Goal: Task Accomplishment & Management: Complete application form

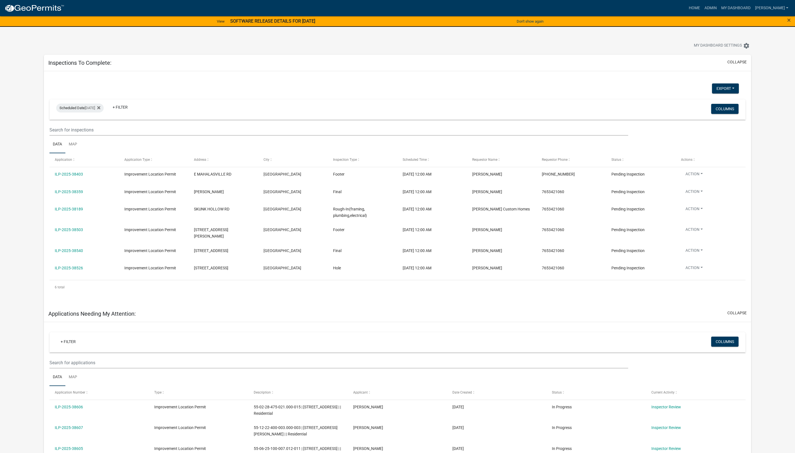
select select "1: 25"
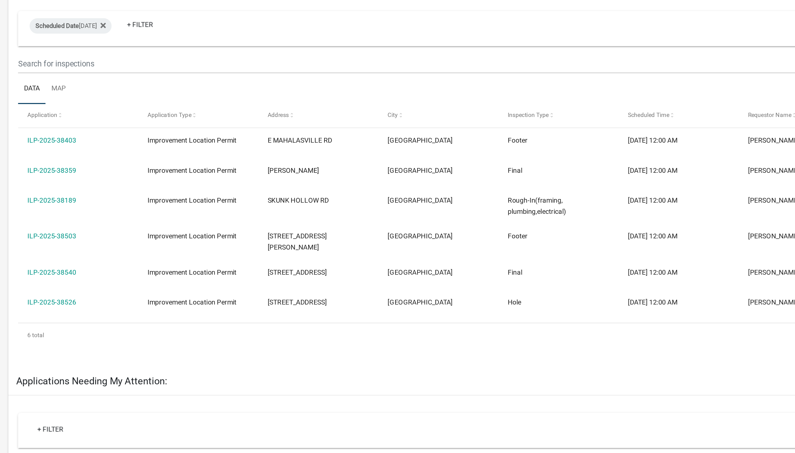
click at [74, 266] on link "ILP-2025-38526" at bounding box center [69, 268] width 28 height 4
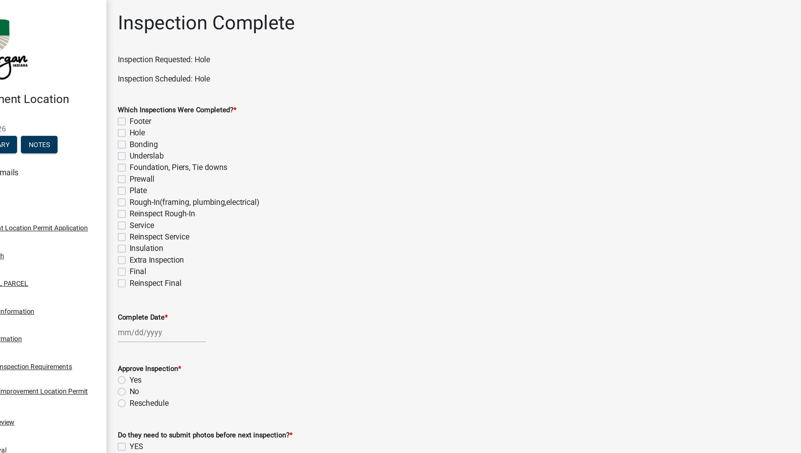
click at [114, 77] on label "Hole" at bounding box center [118, 77] width 9 height 7
click at [114, 77] on input "Hole" at bounding box center [116, 76] width 4 height 4
checkbox input "true"
checkbox input "false"
checkbox input "true"
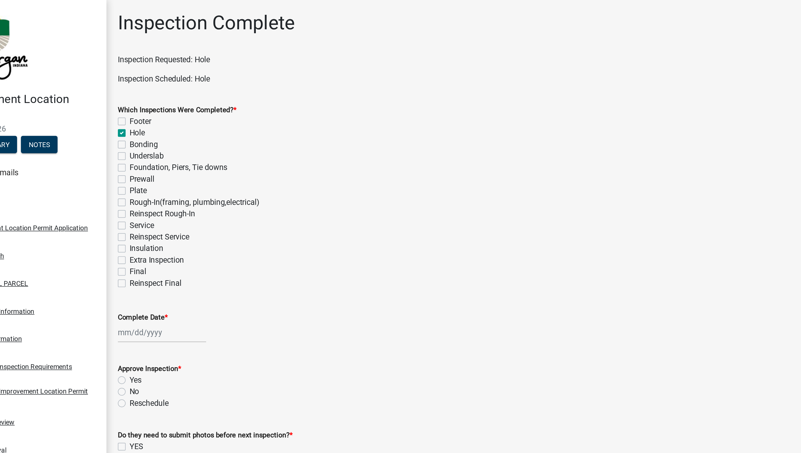
checkbox input "false"
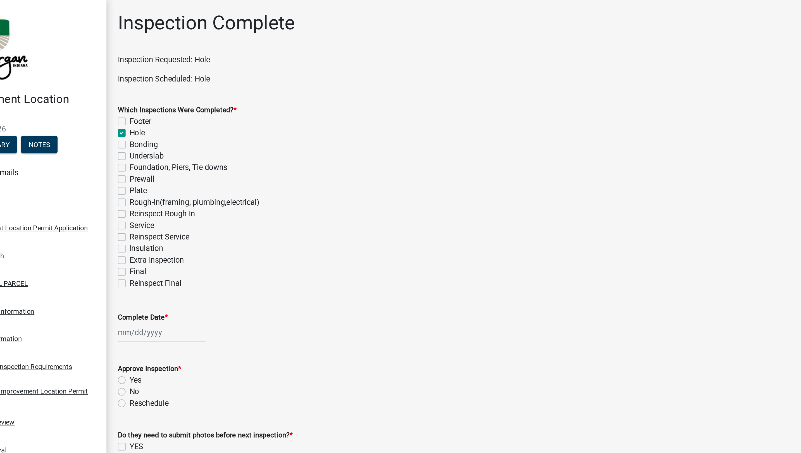
checkbox input "false"
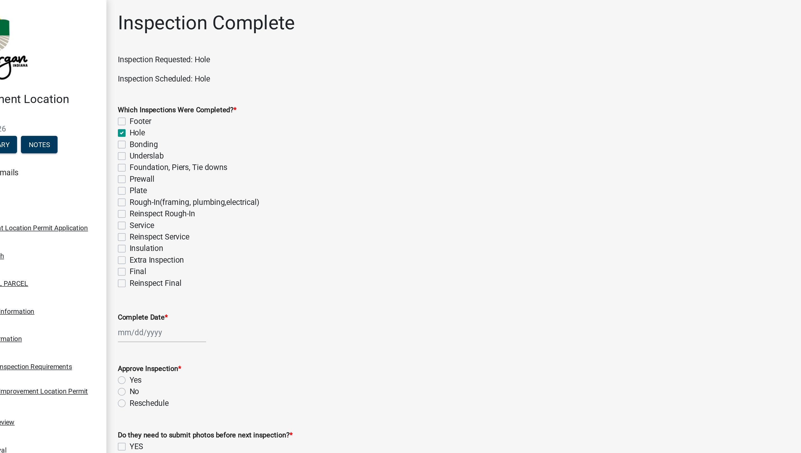
checkbox input "false"
click at [125, 191] on div at bounding box center [132, 192] width 51 height 11
select select "9"
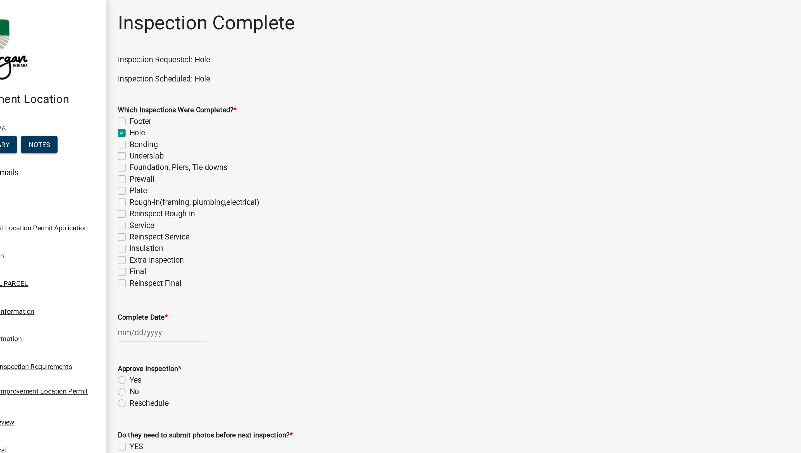
select select "2025"
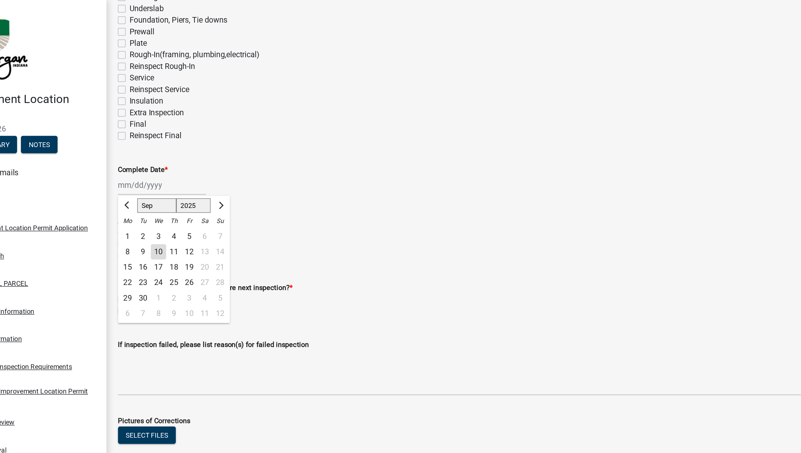
scroll to position [87, 0]
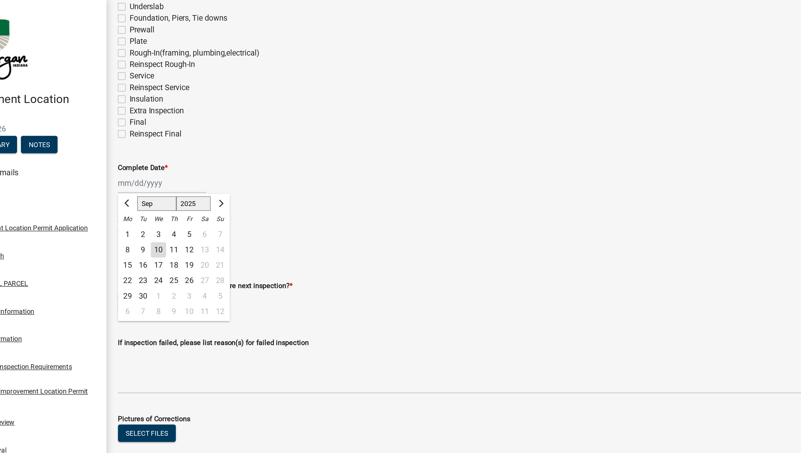
click at [133, 148] on div "10" at bounding box center [130, 145] width 9 height 9
type input "[DATE]"
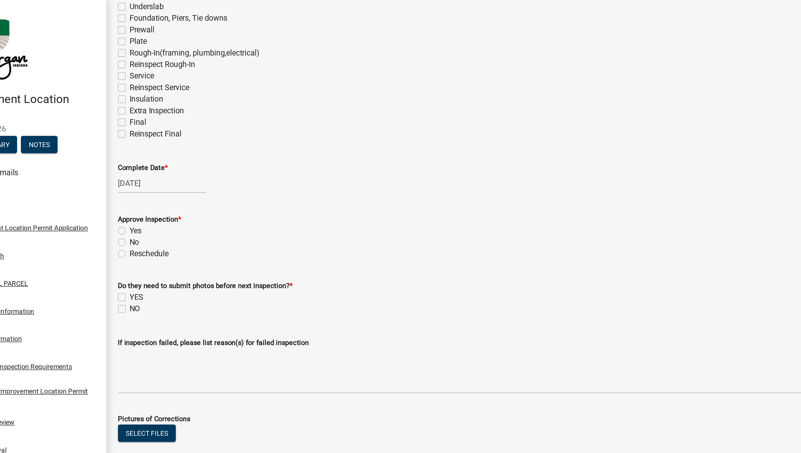
click at [114, 134] on label "Yes" at bounding box center [117, 133] width 7 height 7
click at [114, 134] on input "Yes" at bounding box center [116, 132] width 4 height 4
radio input "true"
click at [115, 181] on label "NO" at bounding box center [117, 179] width 6 height 7
click at [115, 179] on input "NO" at bounding box center [116, 178] width 4 height 4
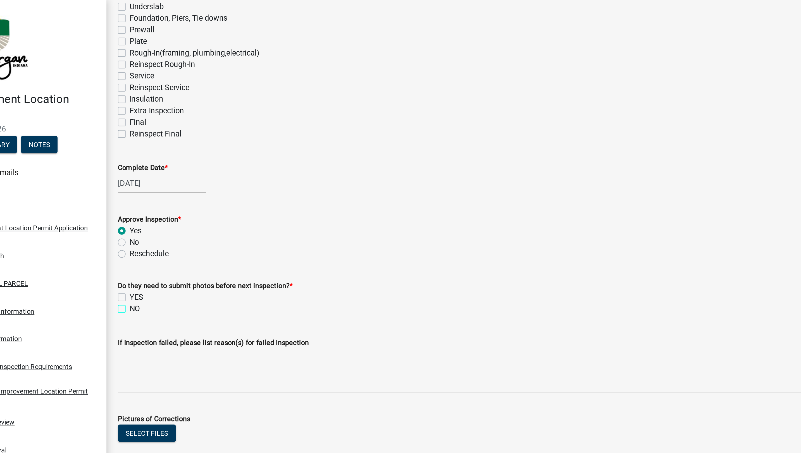
checkbox input "true"
checkbox input "false"
checkbox input "true"
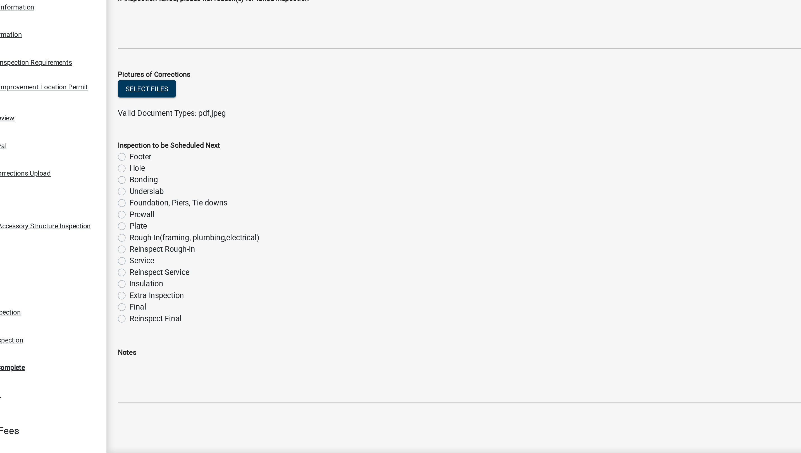
click at [114, 353] on label "Final" at bounding box center [119, 354] width 10 height 7
click at [114, 353] on input "Final" at bounding box center [116, 353] width 4 height 4
radio input "true"
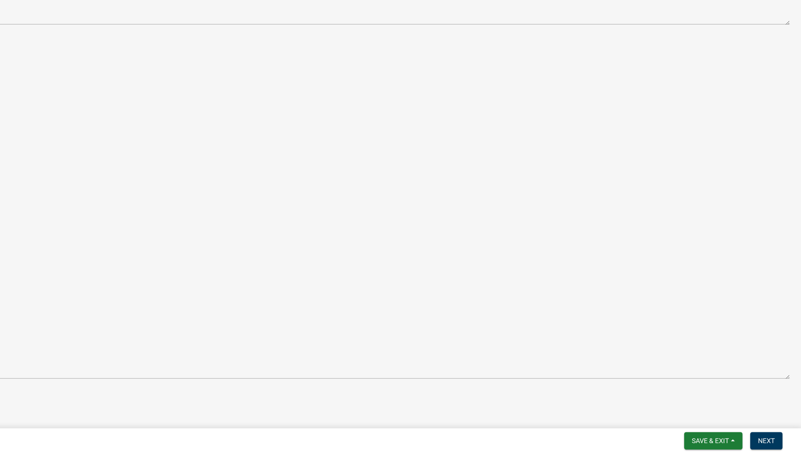
scroll to position [0, 0]
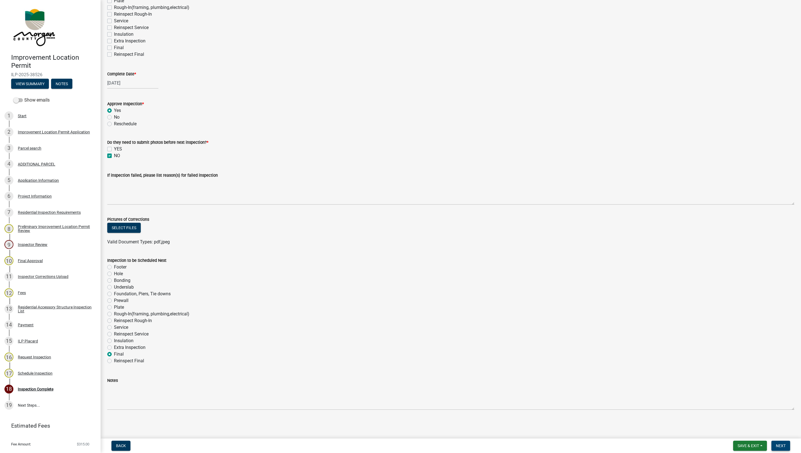
click at [781, 446] on span "Next" at bounding box center [781, 446] width 10 height 4
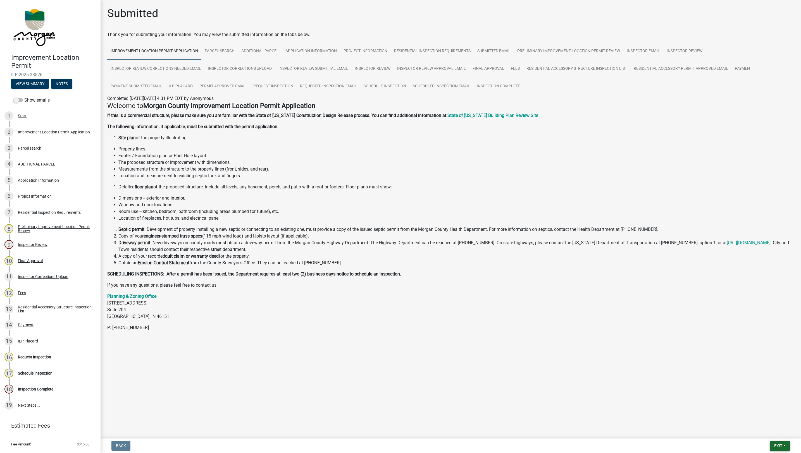
click at [774, 444] on span "Exit" at bounding box center [778, 446] width 8 height 4
click at [761, 437] on button "Save & Exit" at bounding box center [768, 431] width 45 height 13
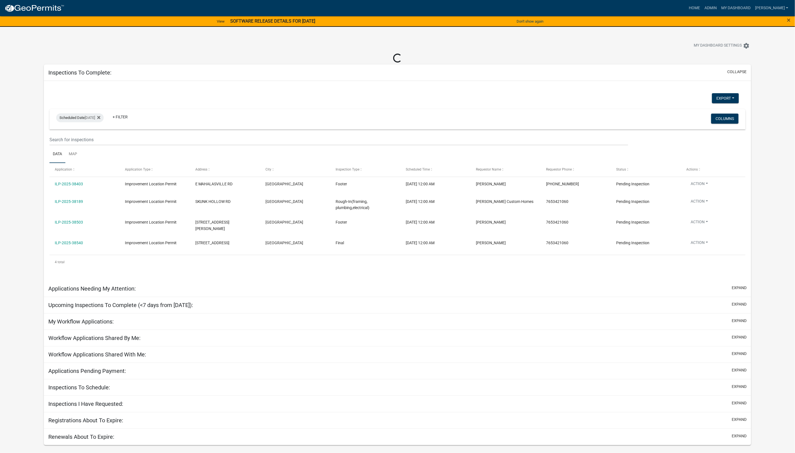
select select "1: 25"
